Goal: Transaction & Acquisition: Book appointment/travel/reservation

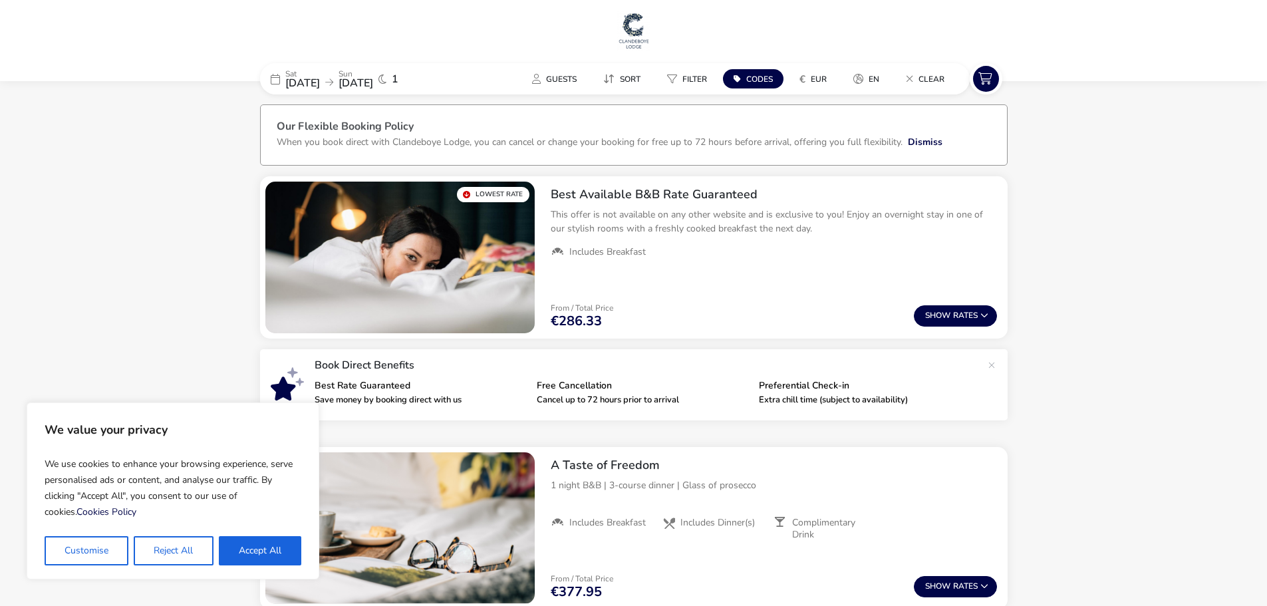
click at [321, 90] on div "[DATE] [DATE] 1" at bounding box center [359, 78] width 199 height 31
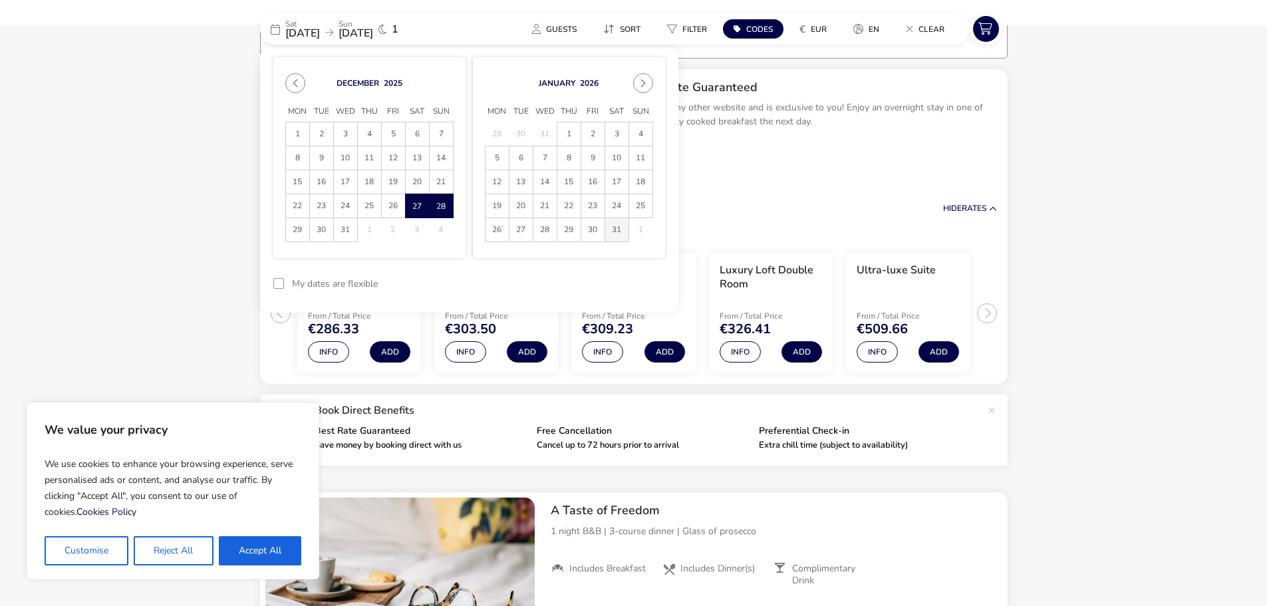
scroll to position [108, 0]
click at [617, 204] on span "24" at bounding box center [616, 205] width 23 height 23
click at [641, 201] on span "25" at bounding box center [640, 205] width 23 height 23
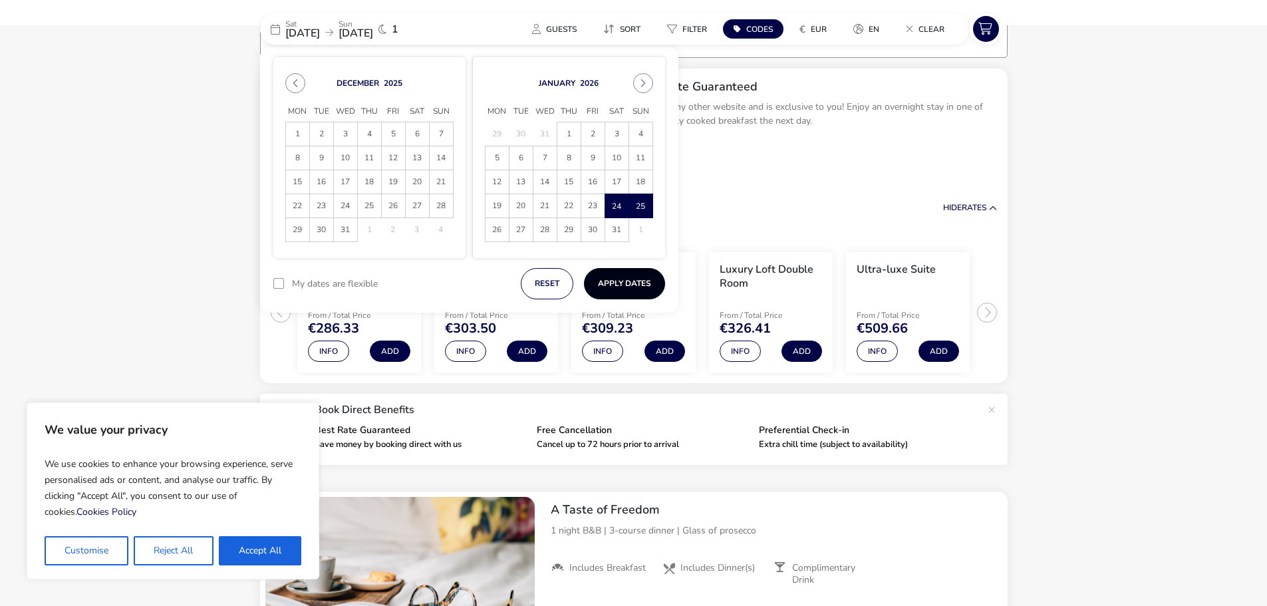
click at [624, 279] on button "Apply Dates" at bounding box center [624, 283] width 81 height 31
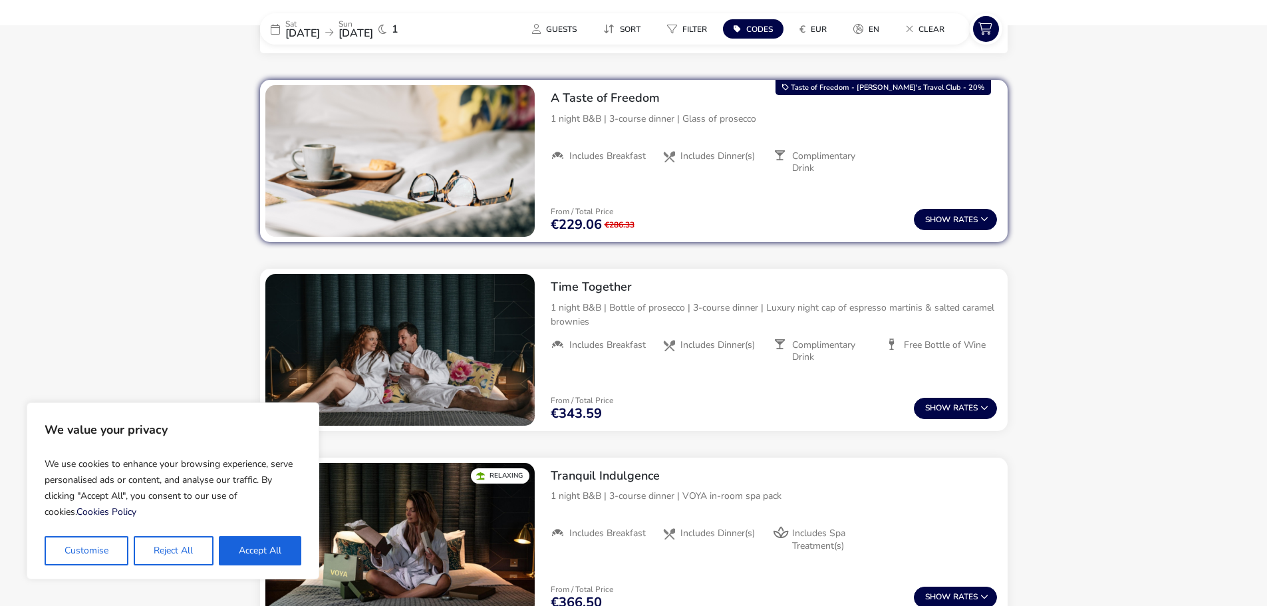
scroll to position [532, 0]
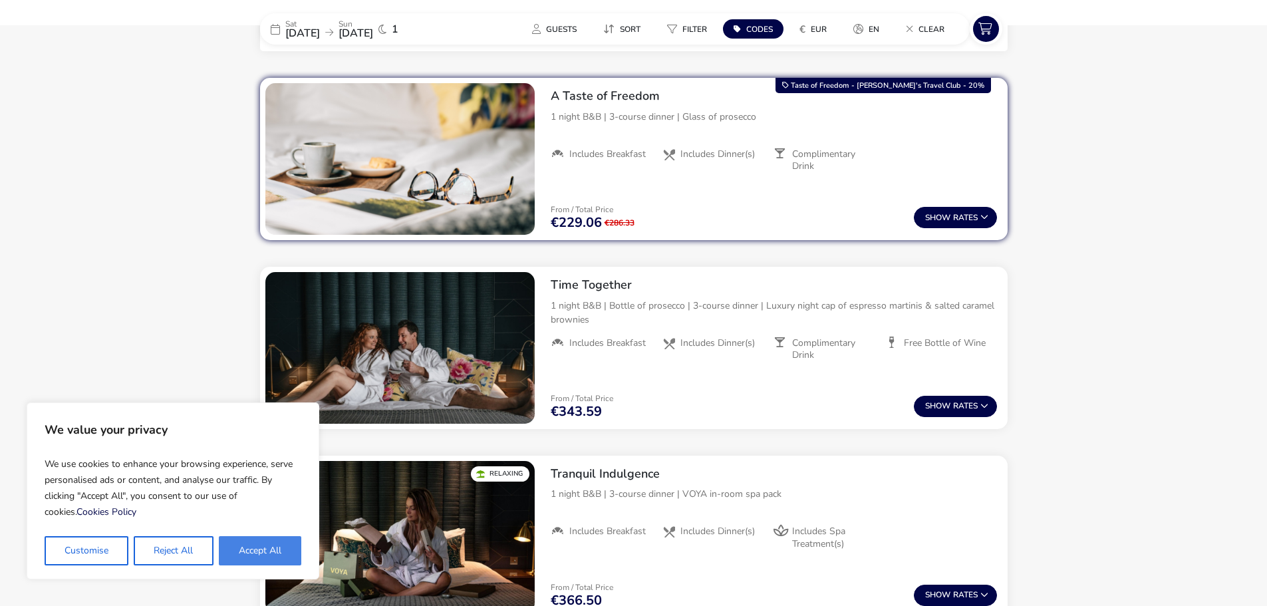
click at [269, 555] on button "Accept All" at bounding box center [260, 550] width 82 height 29
checkbox input "true"
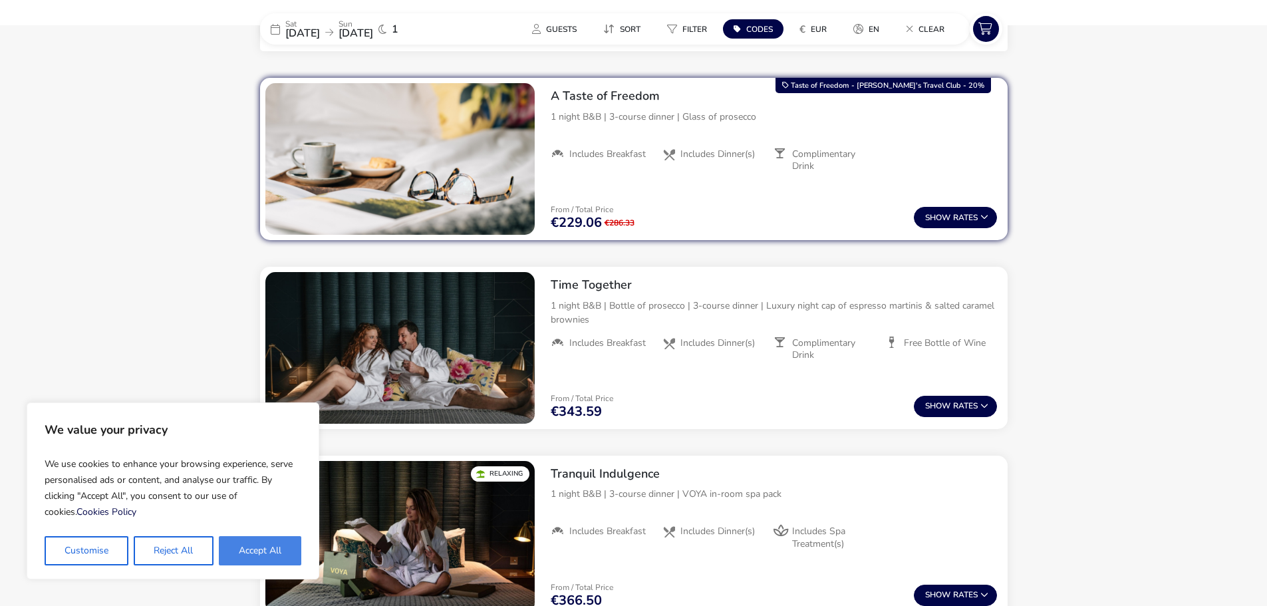
checkbox input "true"
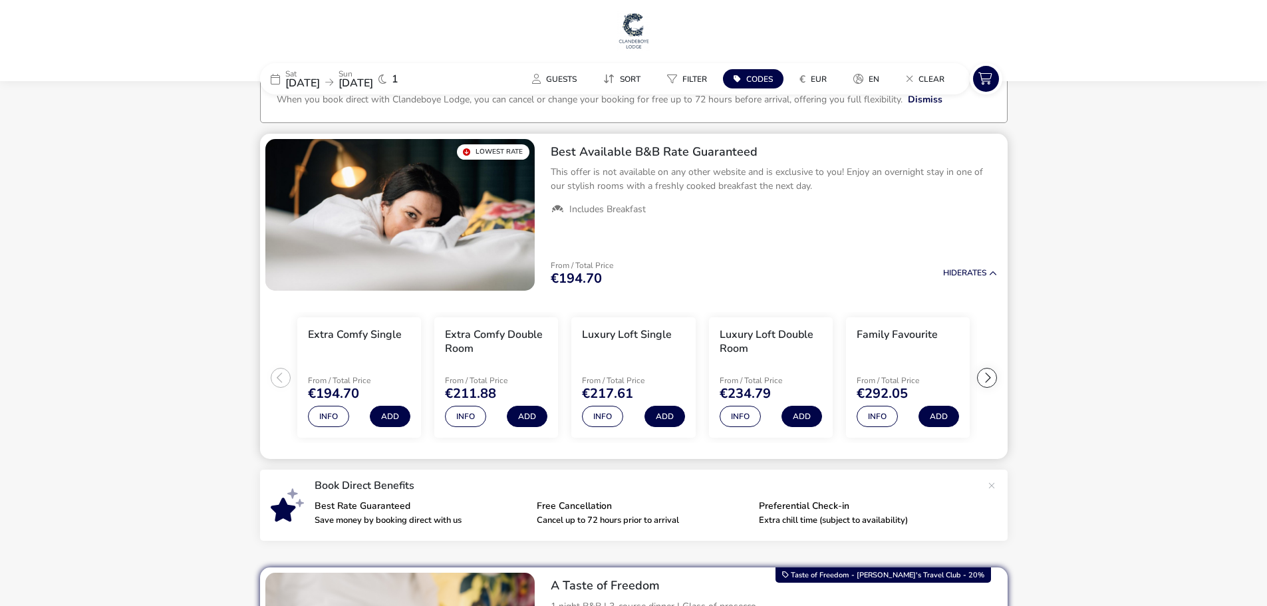
scroll to position [66, 0]
